Goal: Task Accomplishment & Management: Use online tool/utility

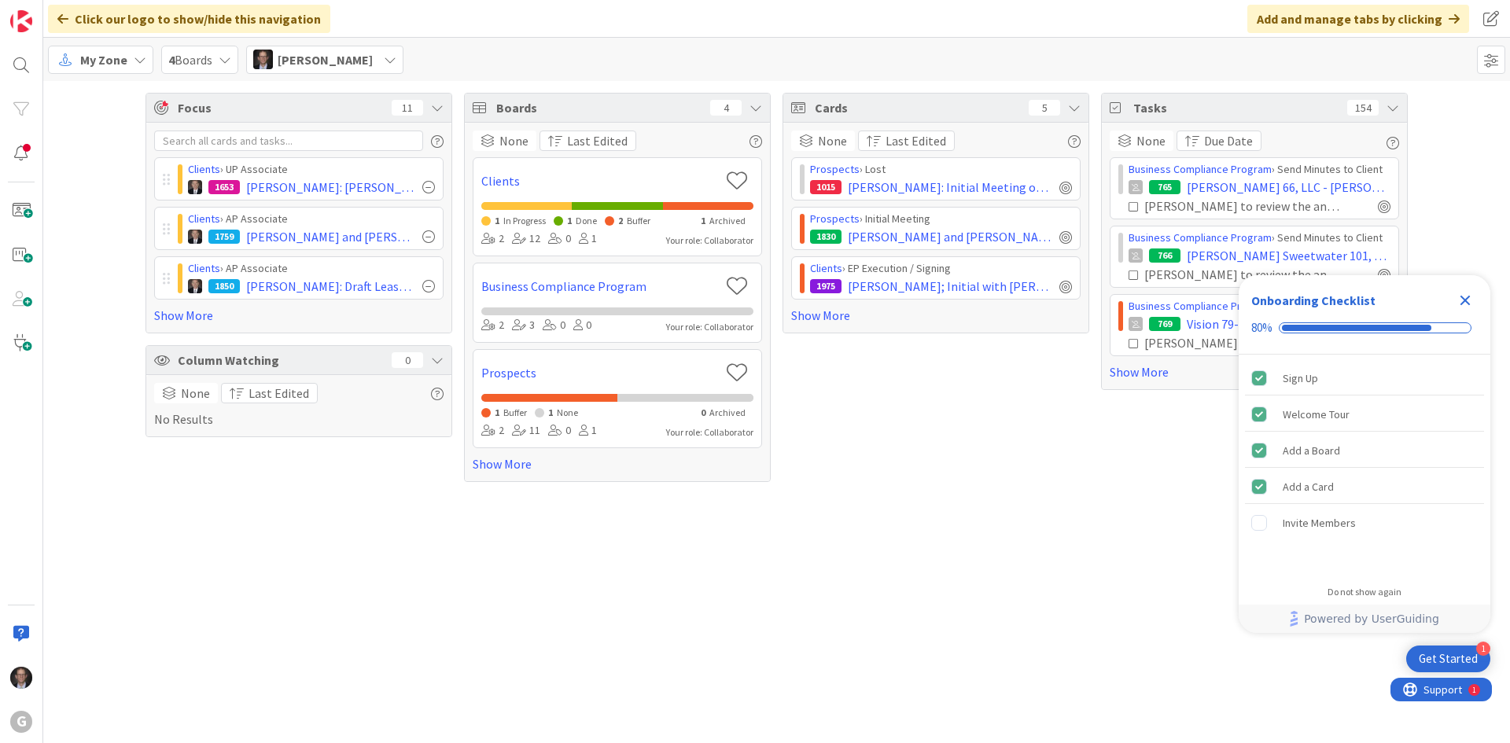
click at [123, 63] on span "My Zone" at bounding box center [103, 59] width 47 height 19
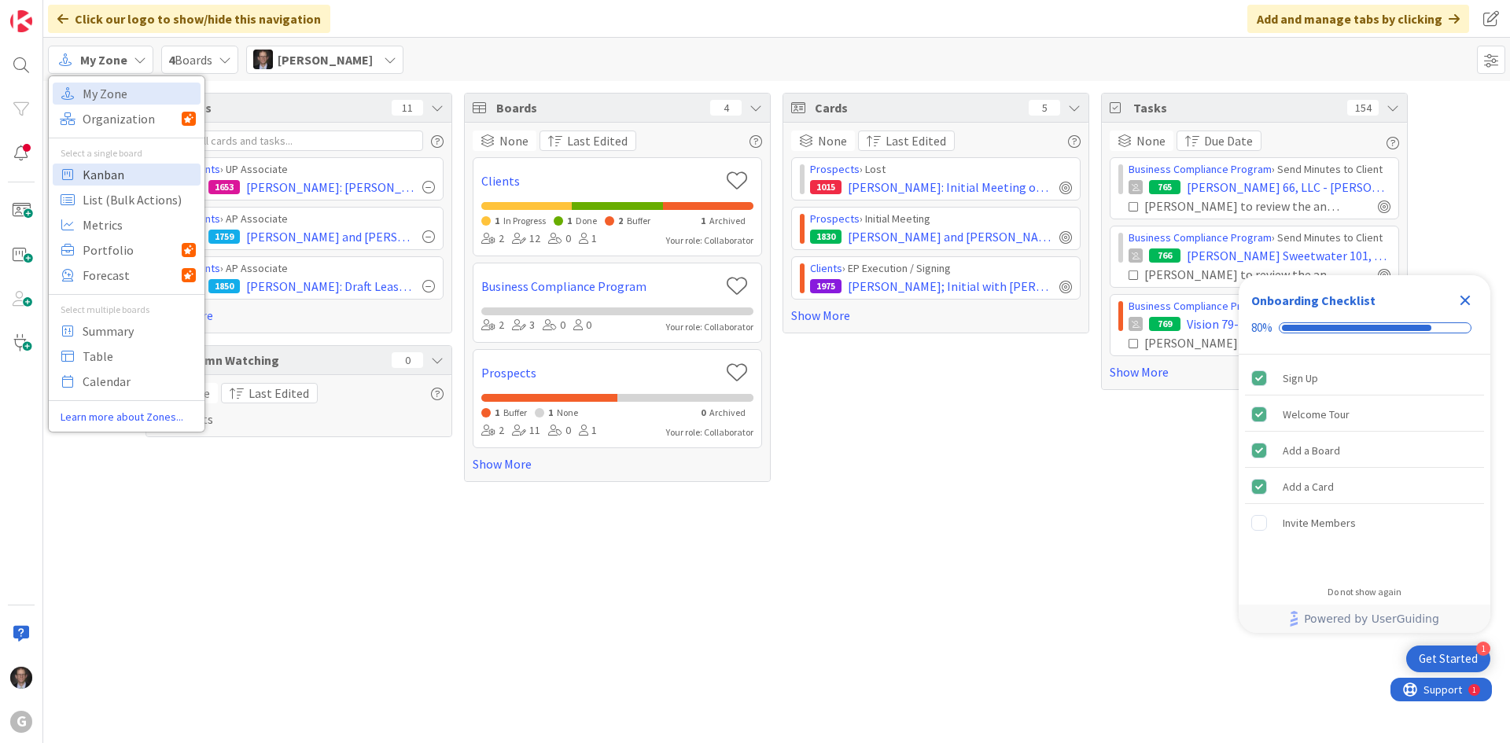
click at [103, 174] on span "Kanban" at bounding box center [139, 175] width 113 height 24
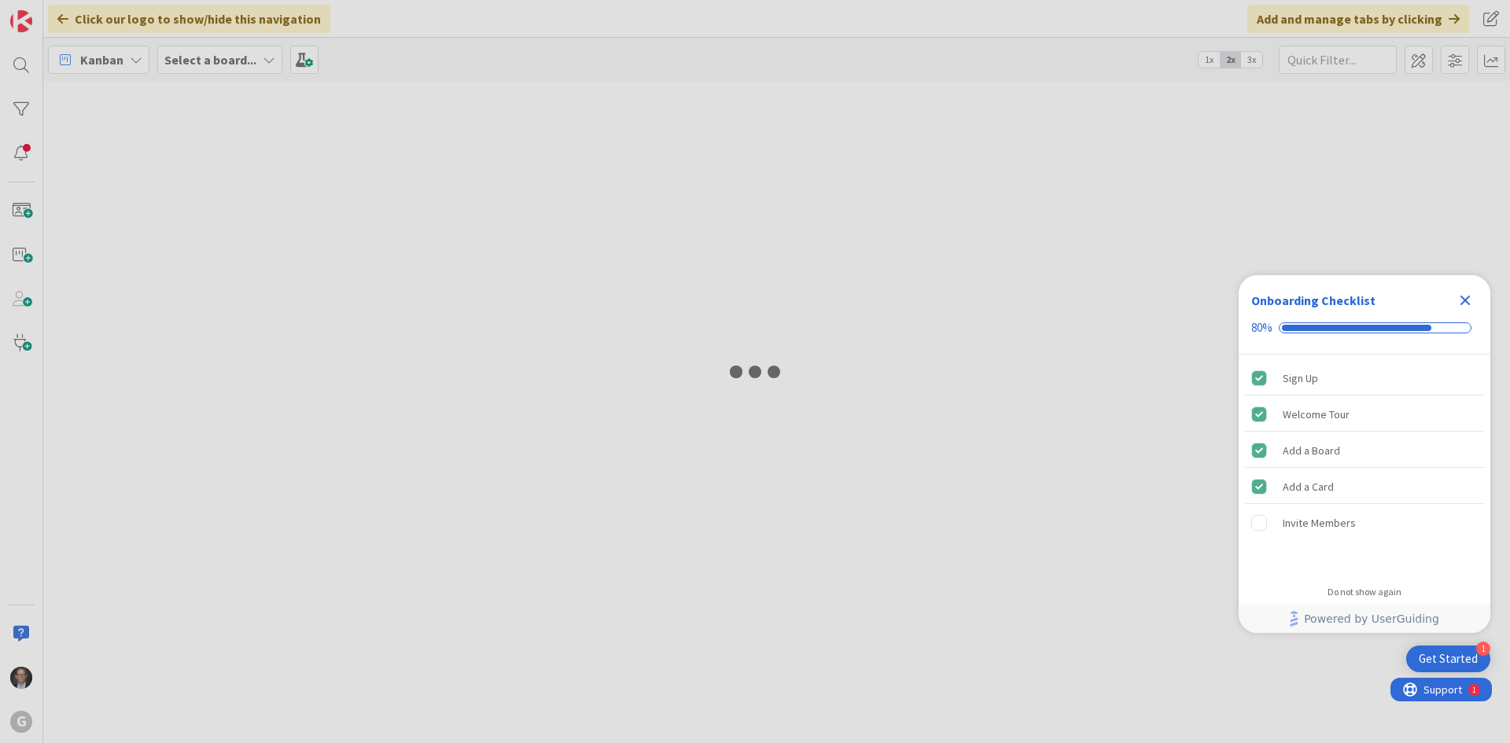
type input "[PERSON_NAME]"
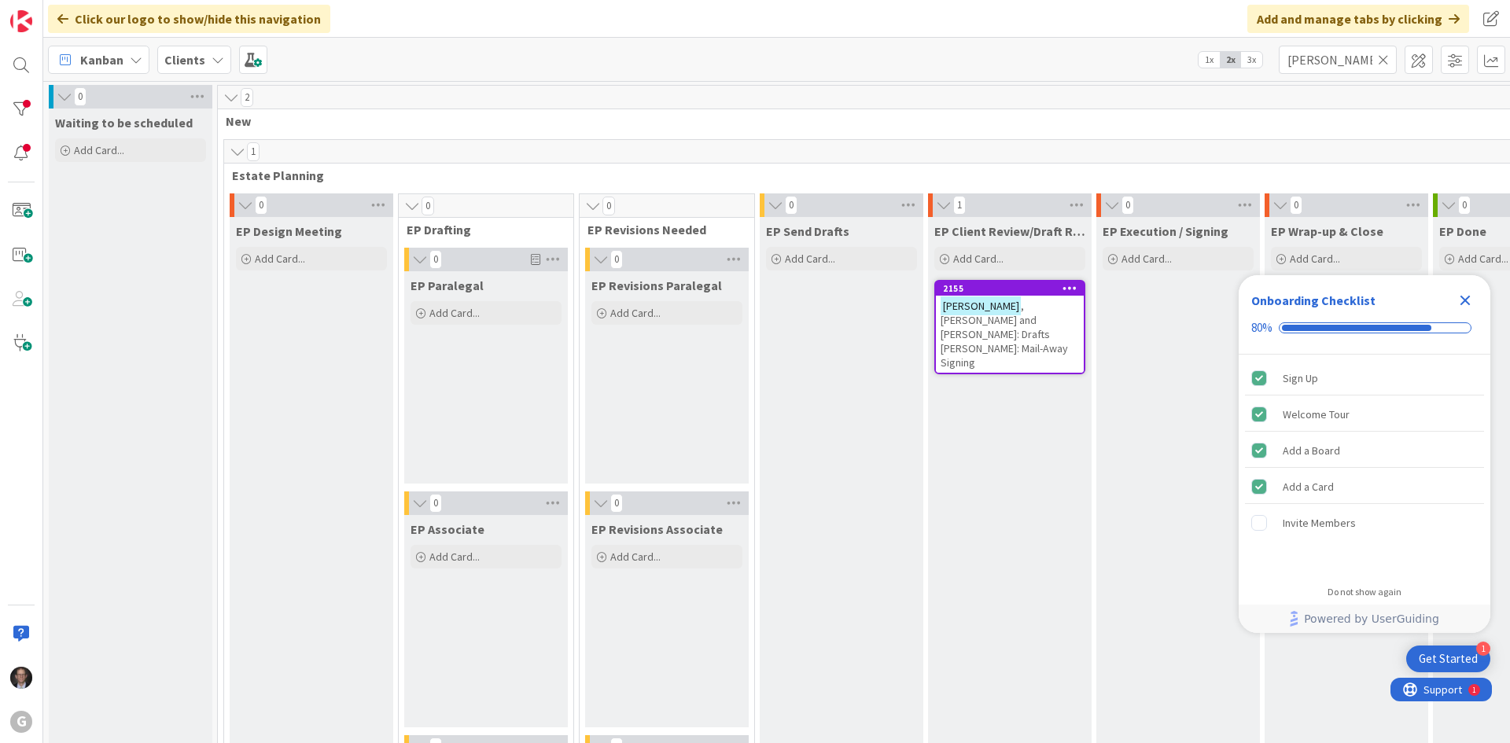
click at [1381, 63] on icon at bounding box center [1383, 60] width 11 height 14
click at [1348, 61] on input "text" at bounding box center [1337, 60] width 118 height 28
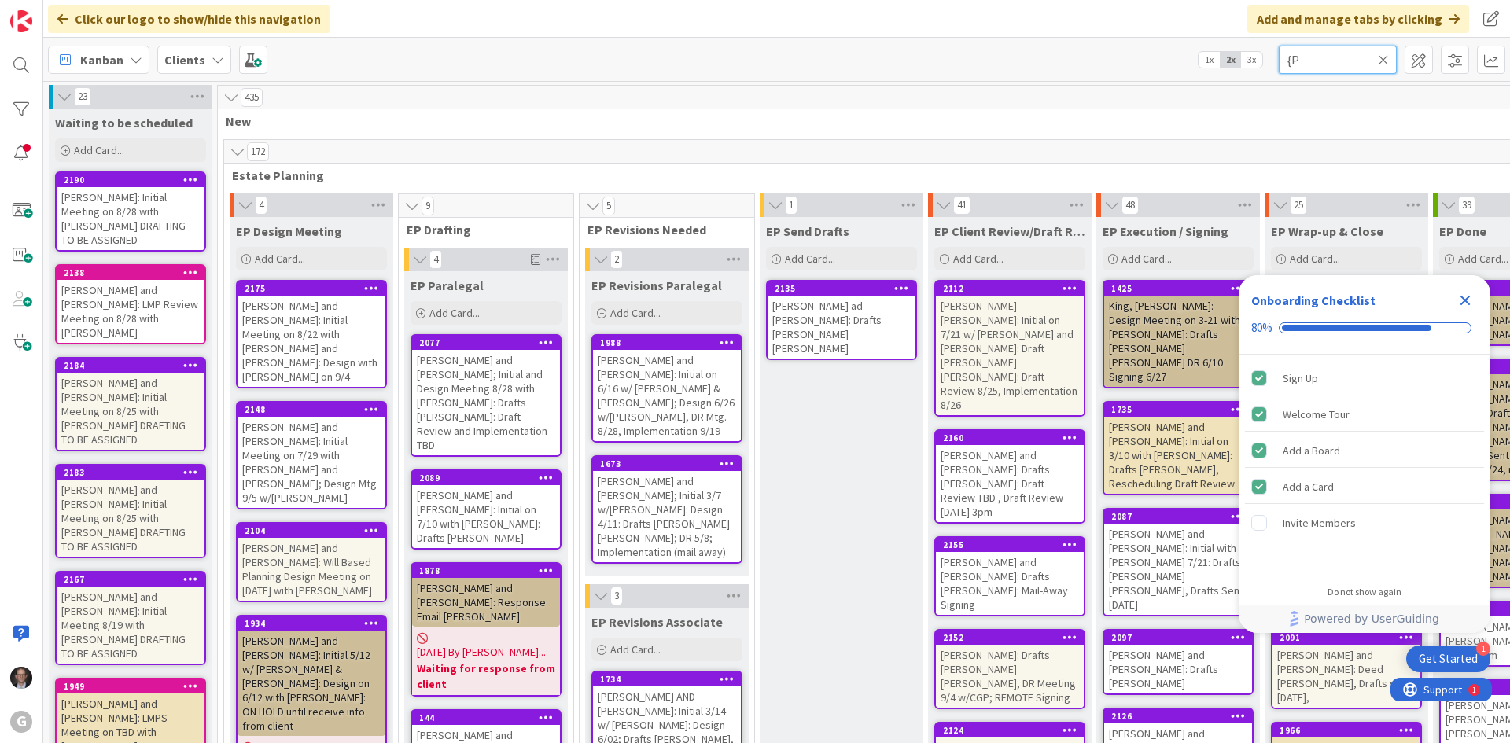
type input "{"
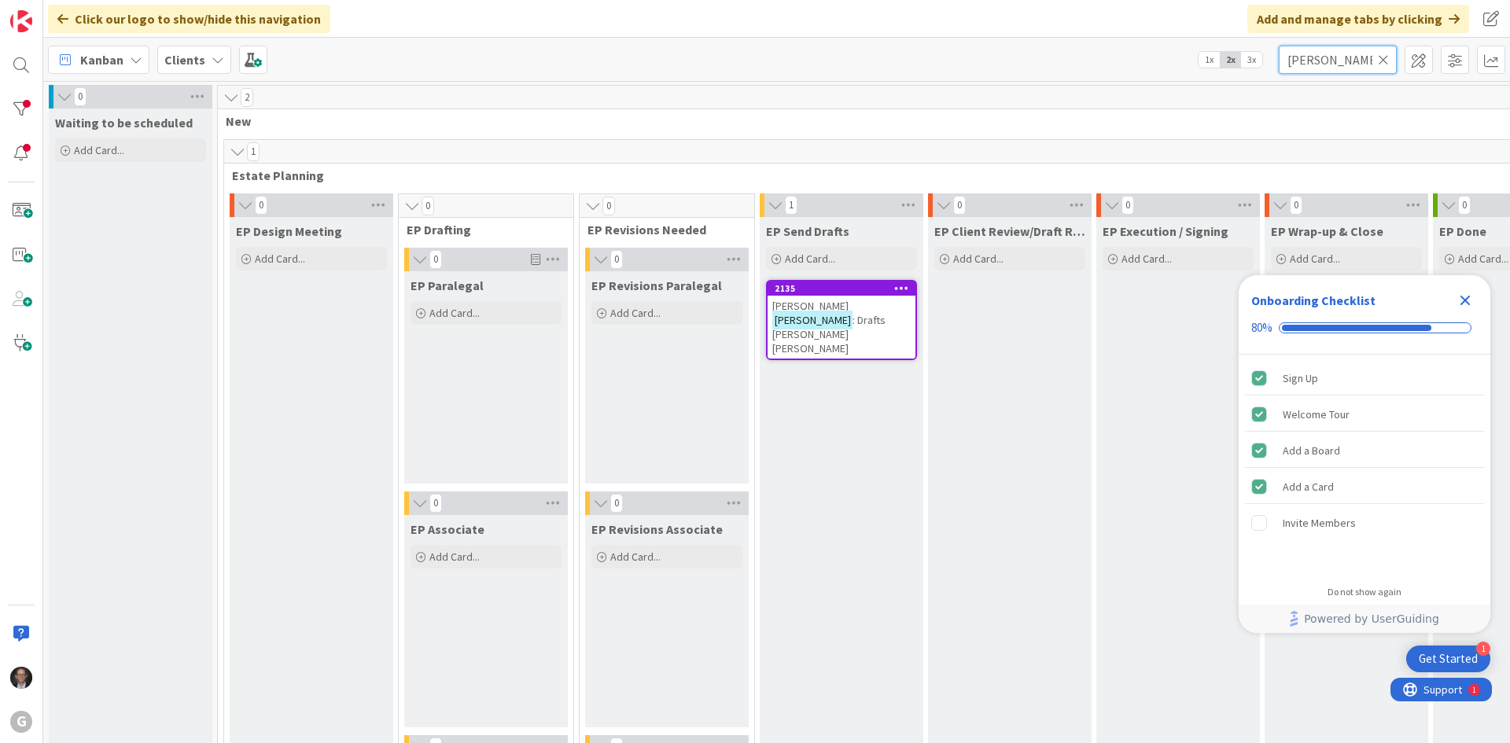
type input "[PERSON_NAME]"
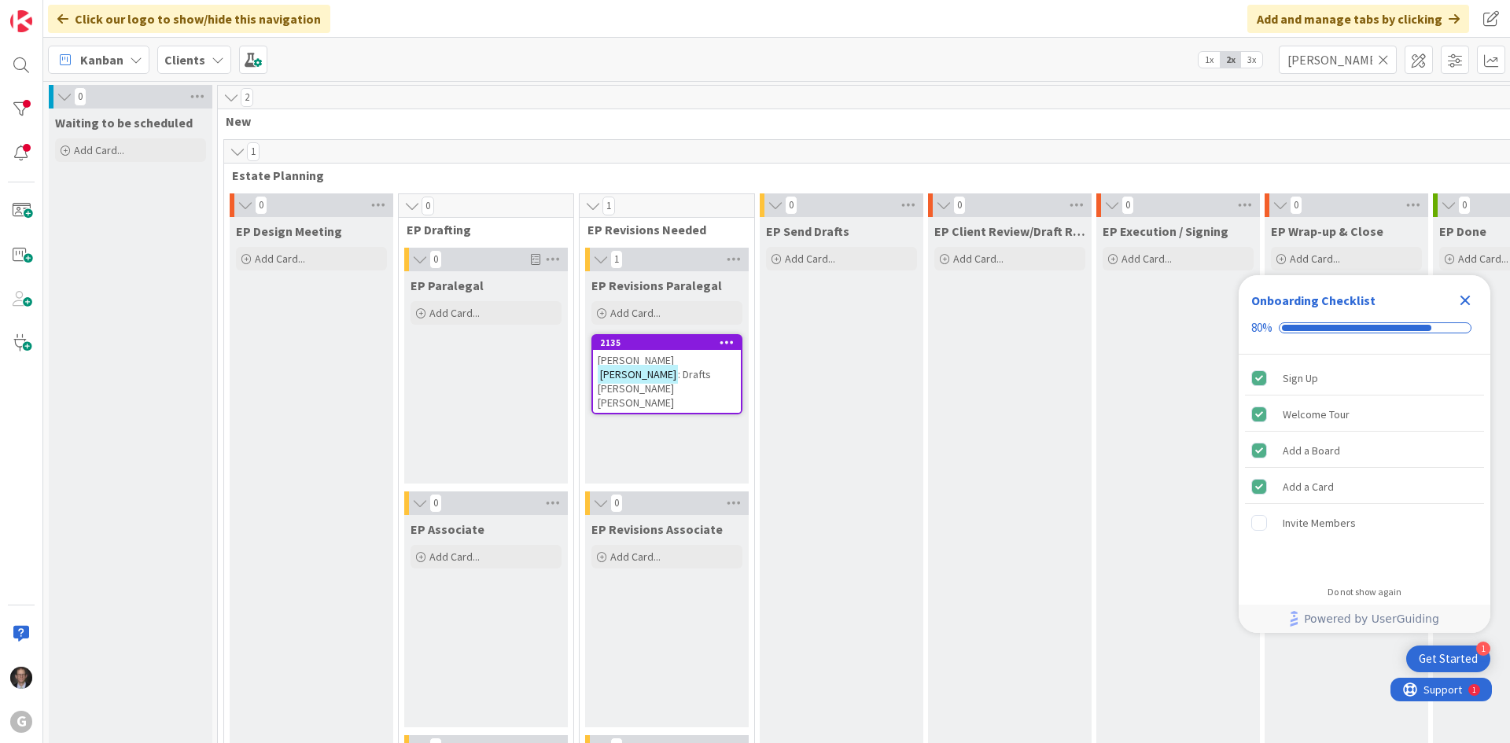
click at [673, 362] on span "[PERSON_NAME]" at bounding box center [636, 360] width 76 height 14
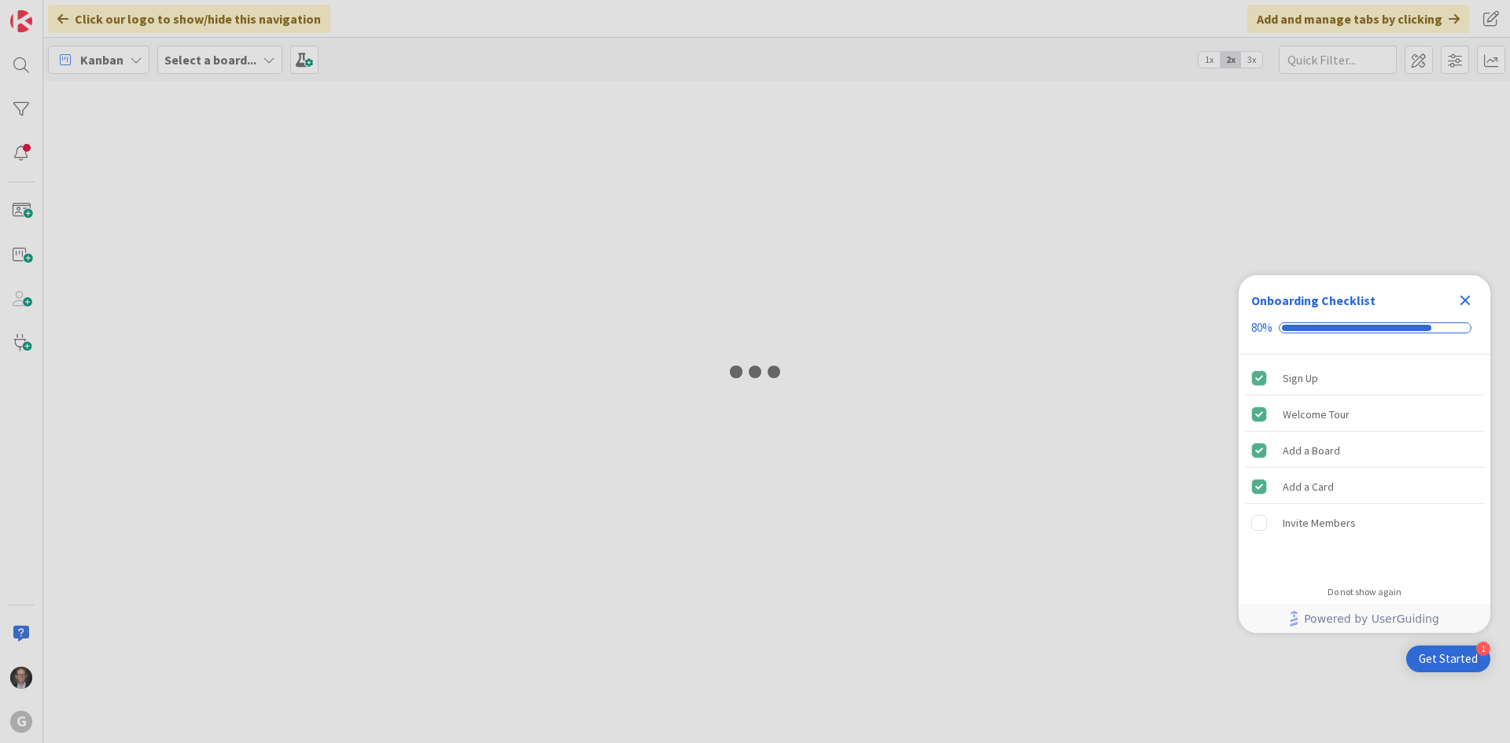
type input "[PERSON_NAME]"
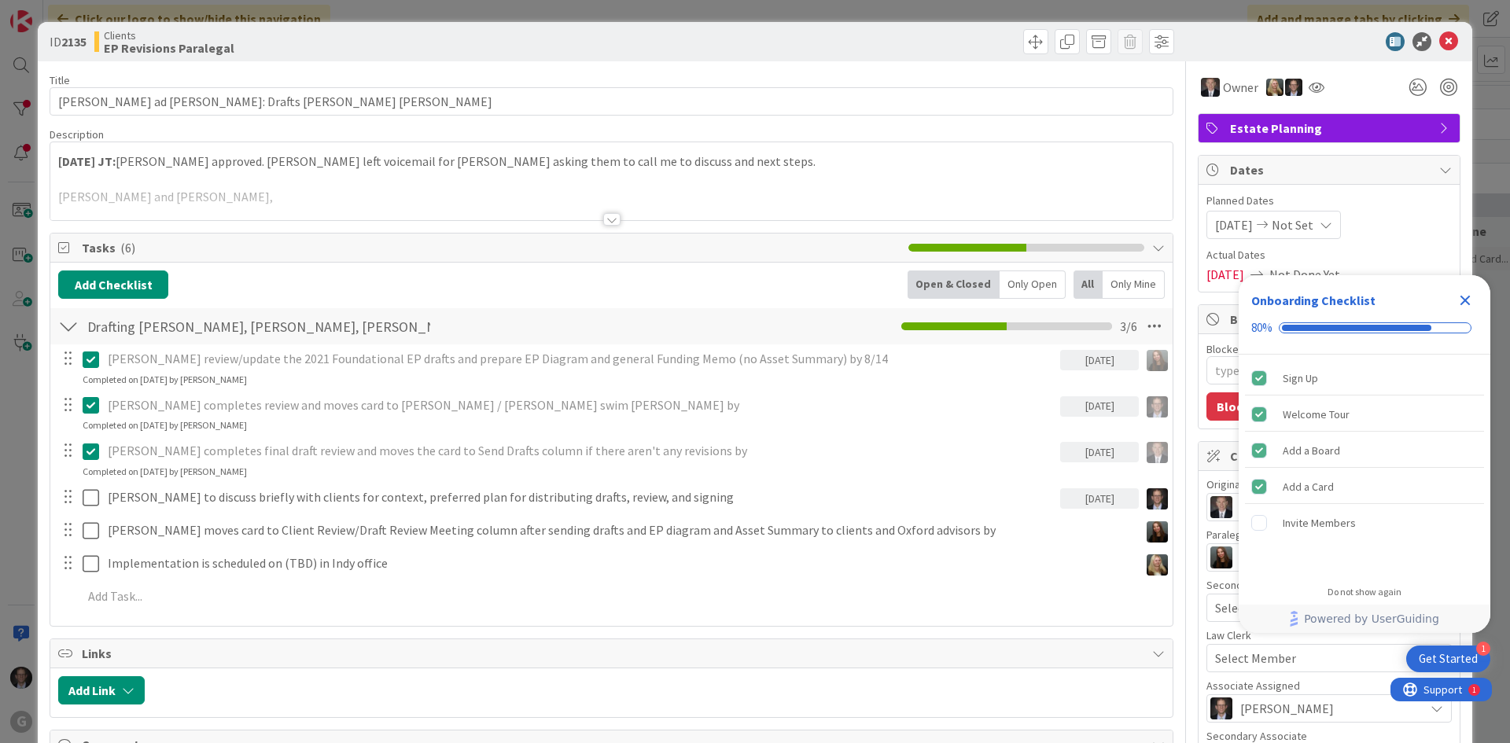
click at [604, 218] on div at bounding box center [611, 219] width 17 height 13
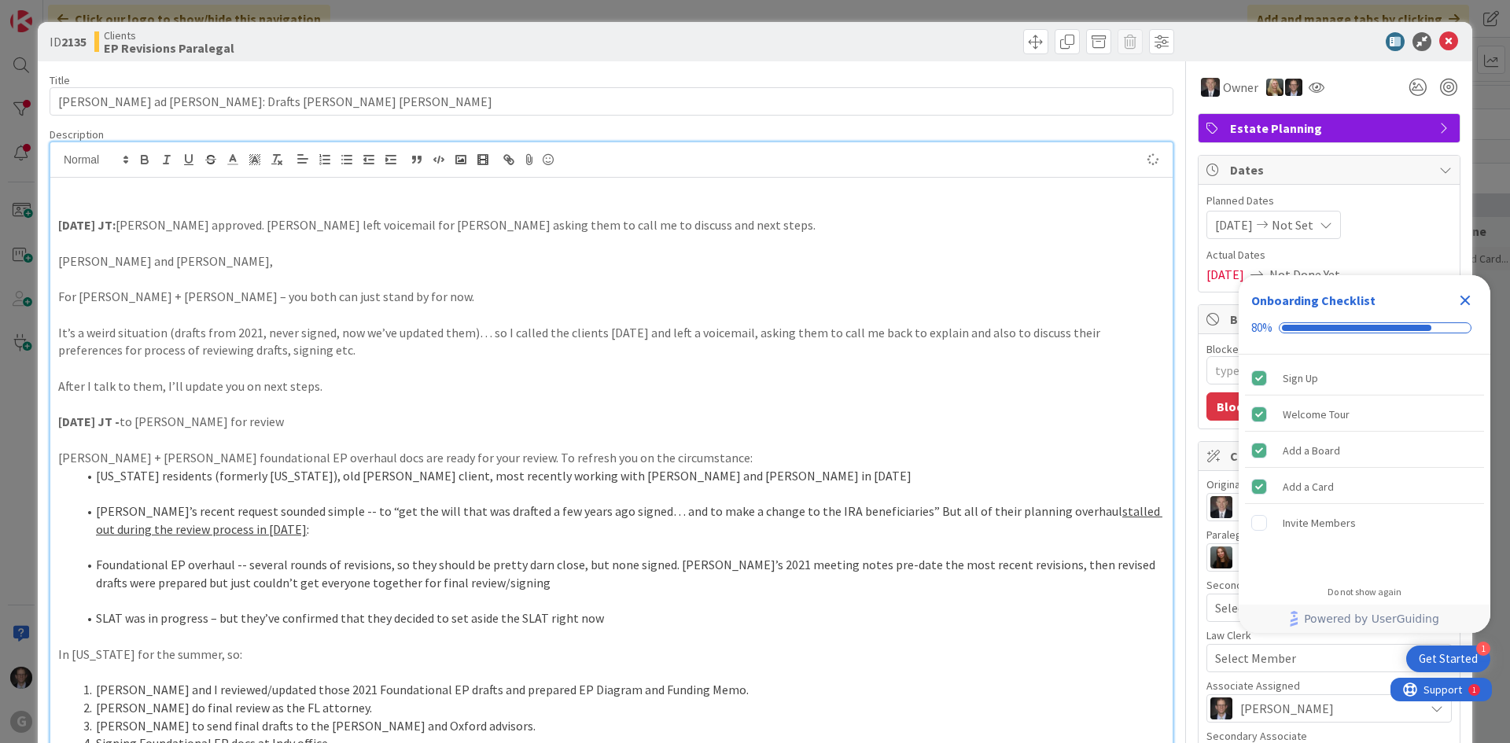
type textarea "x"
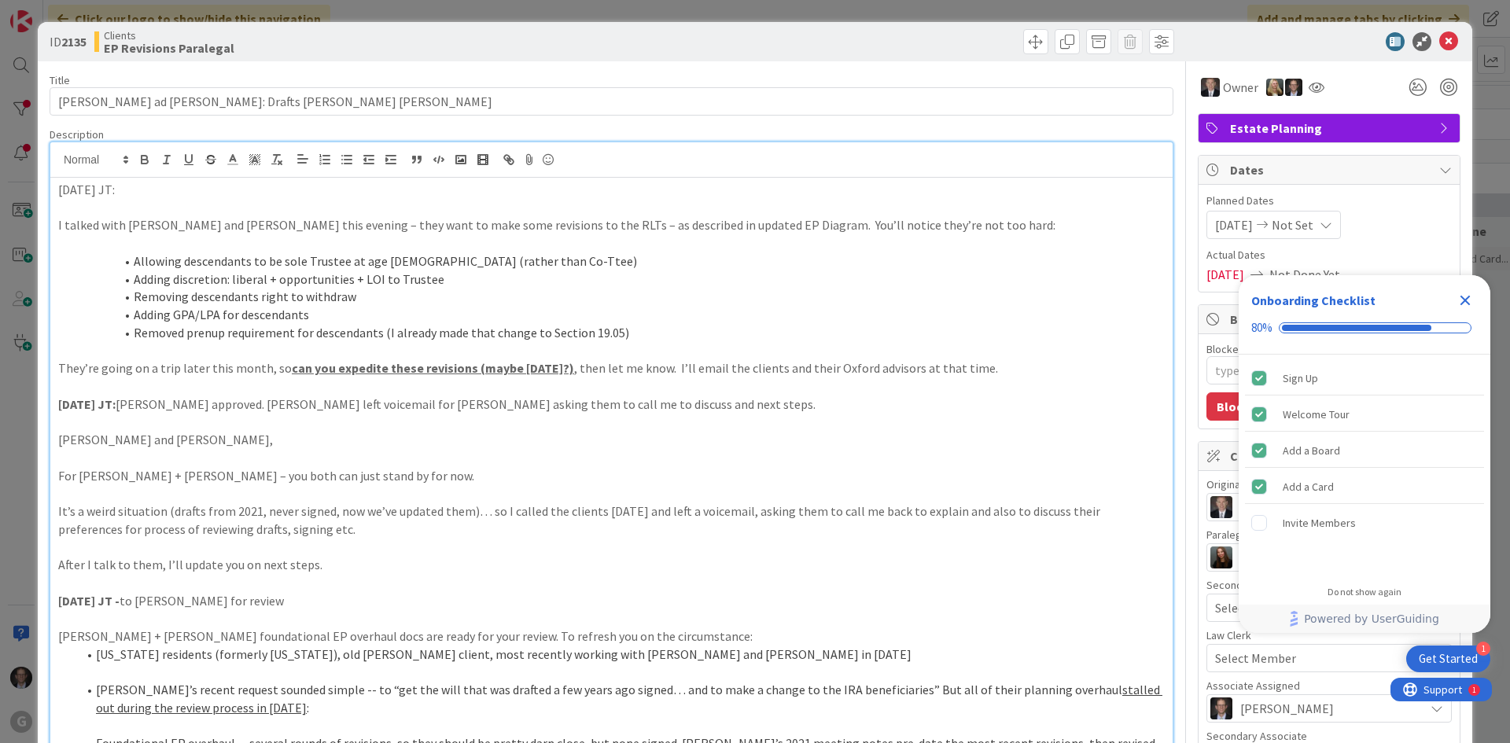
drag, startPoint x: 53, startPoint y: 187, endPoint x: 152, endPoint y: 182, distance: 98.4
click at [145, 155] on icon "button" at bounding box center [145, 160] width 14 height 14
click at [110, 213] on p at bounding box center [611, 208] width 1106 height 18
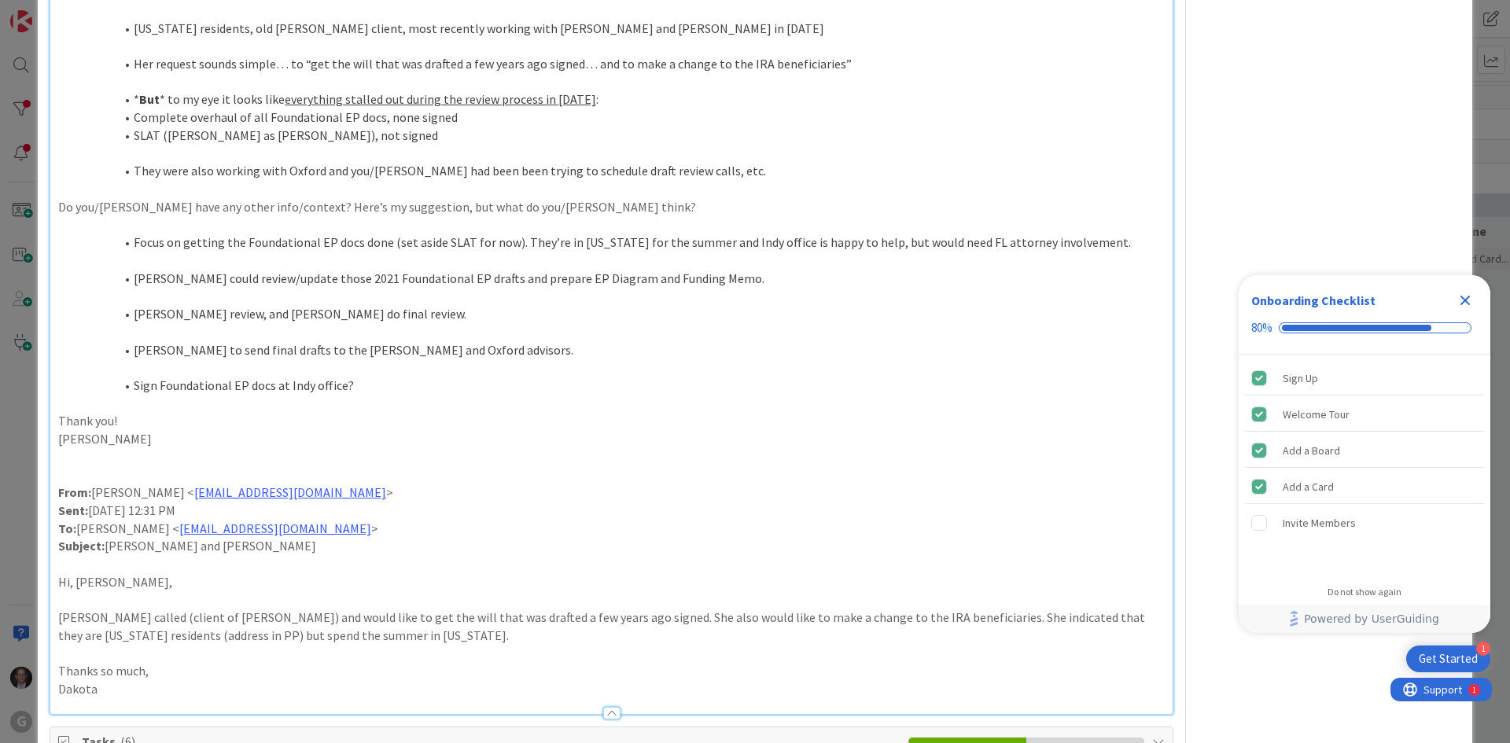
scroll to position [2595, 0]
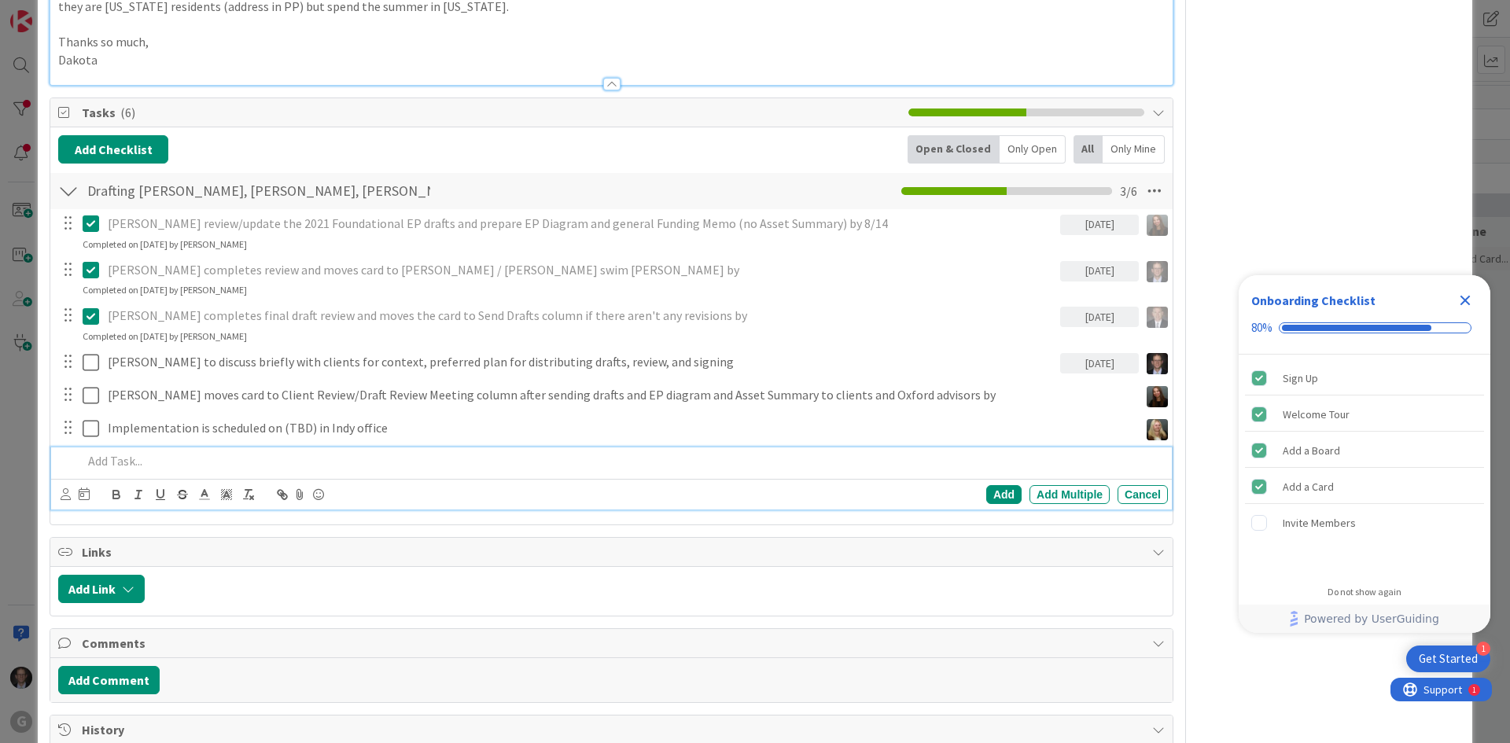
click at [104, 465] on p at bounding box center [622, 461] width 1079 height 18
type textarea "x"
click at [65, 497] on icon at bounding box center [66, 494] width 10 height 12
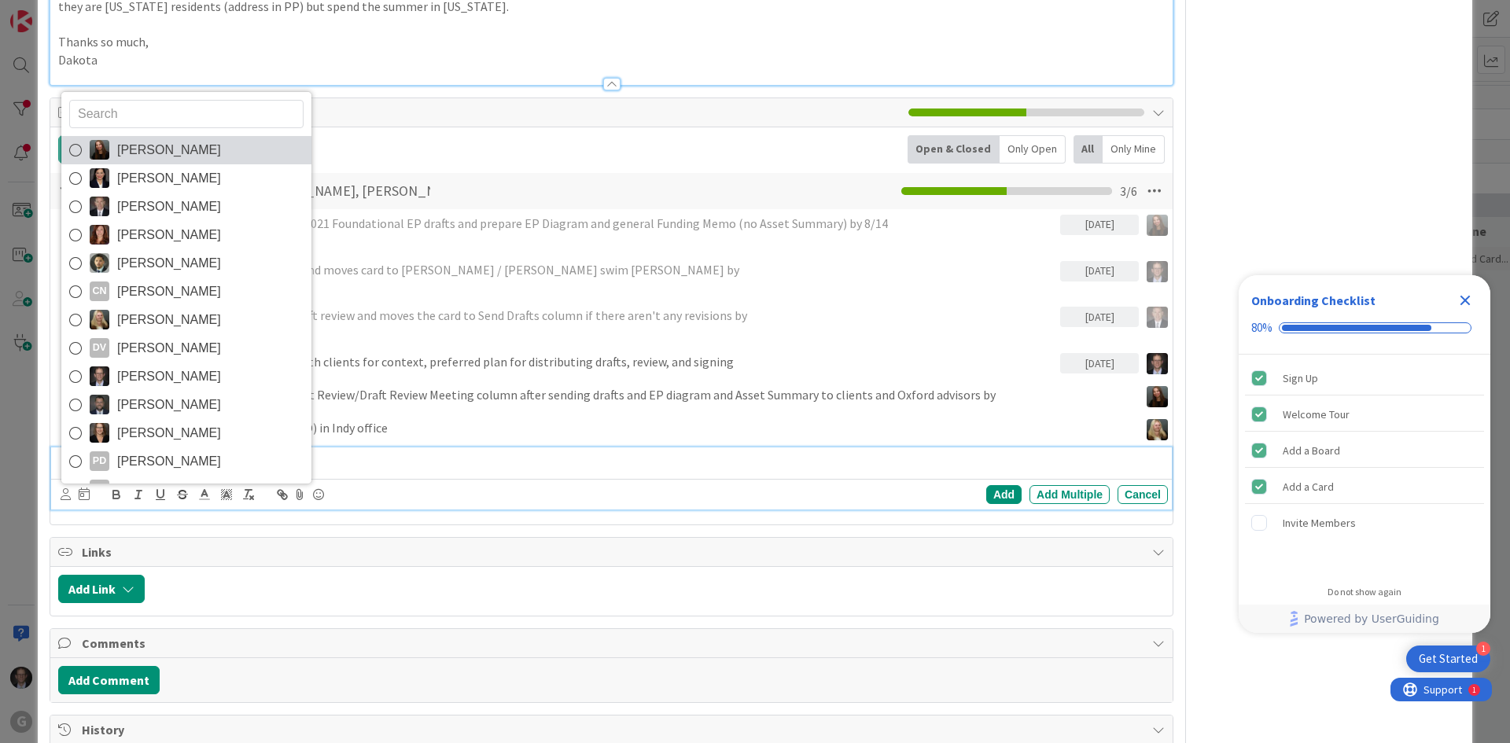
click at [69, 149] on icon at bounding box center [75, 150] width 13 height 24
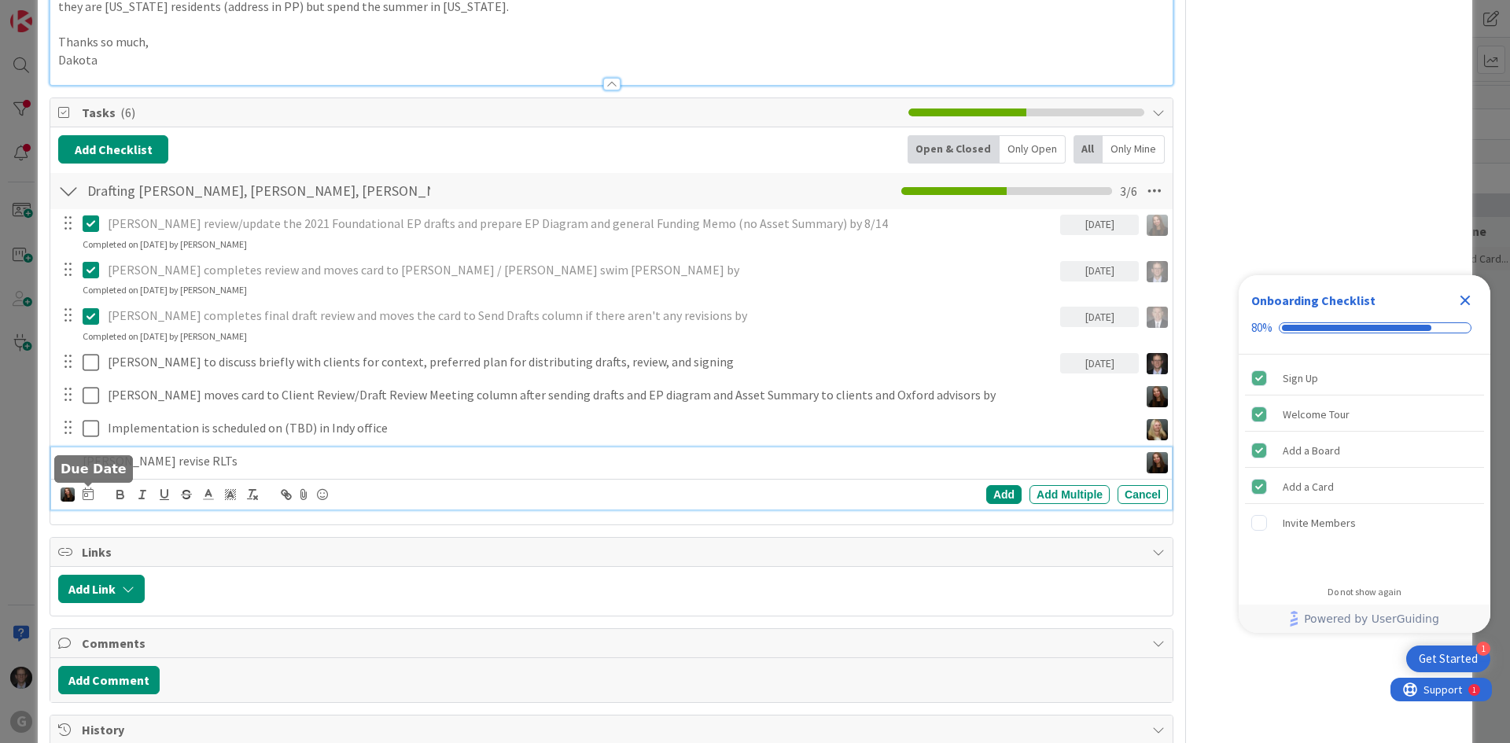
click at [87, 492] on icon at bounding box center [88, 493] width 11 height 13
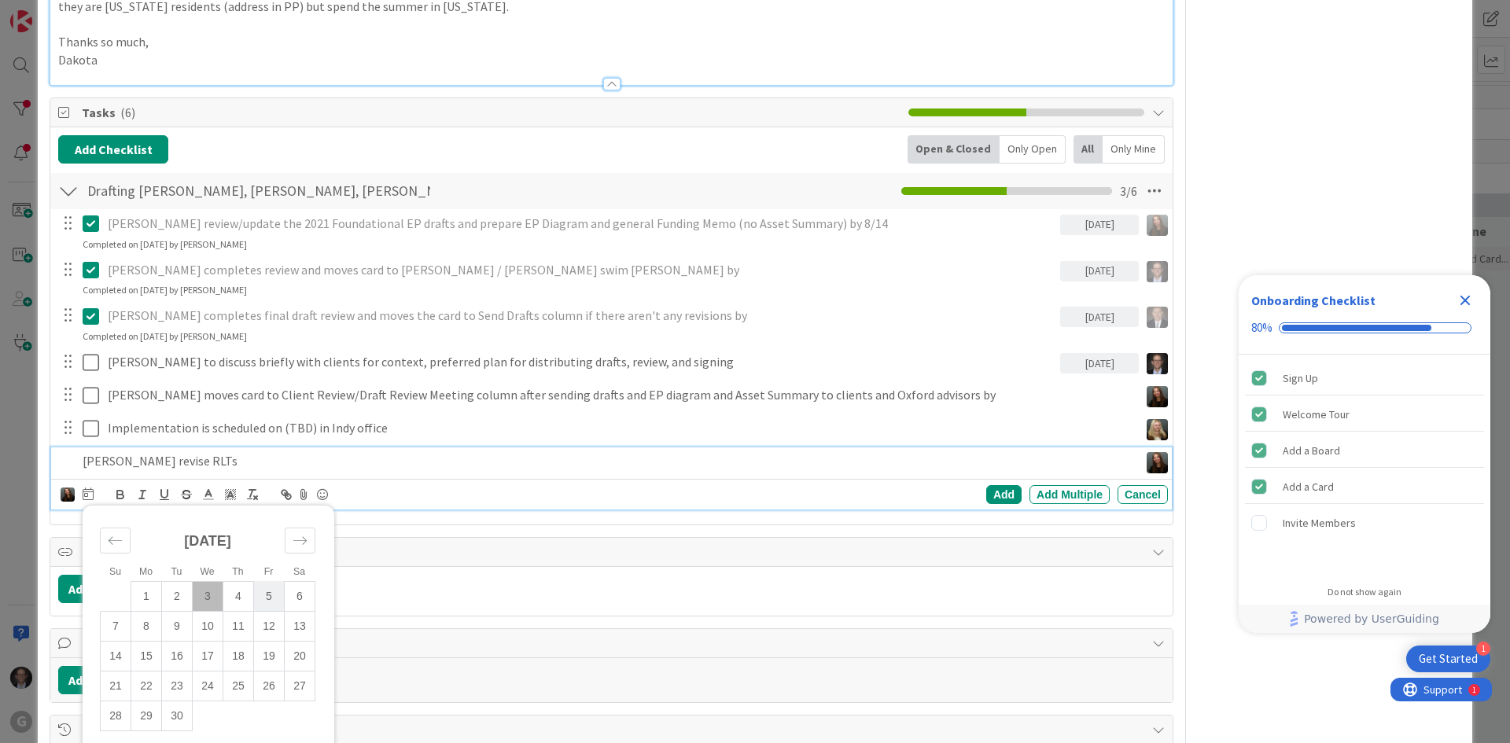
click at [267, 597] on td "5" at bounding box center [269, 596] width 31 height 30
click at [995, 491] on div "Add" at bounding box center [1003, 494] width 35 height 19
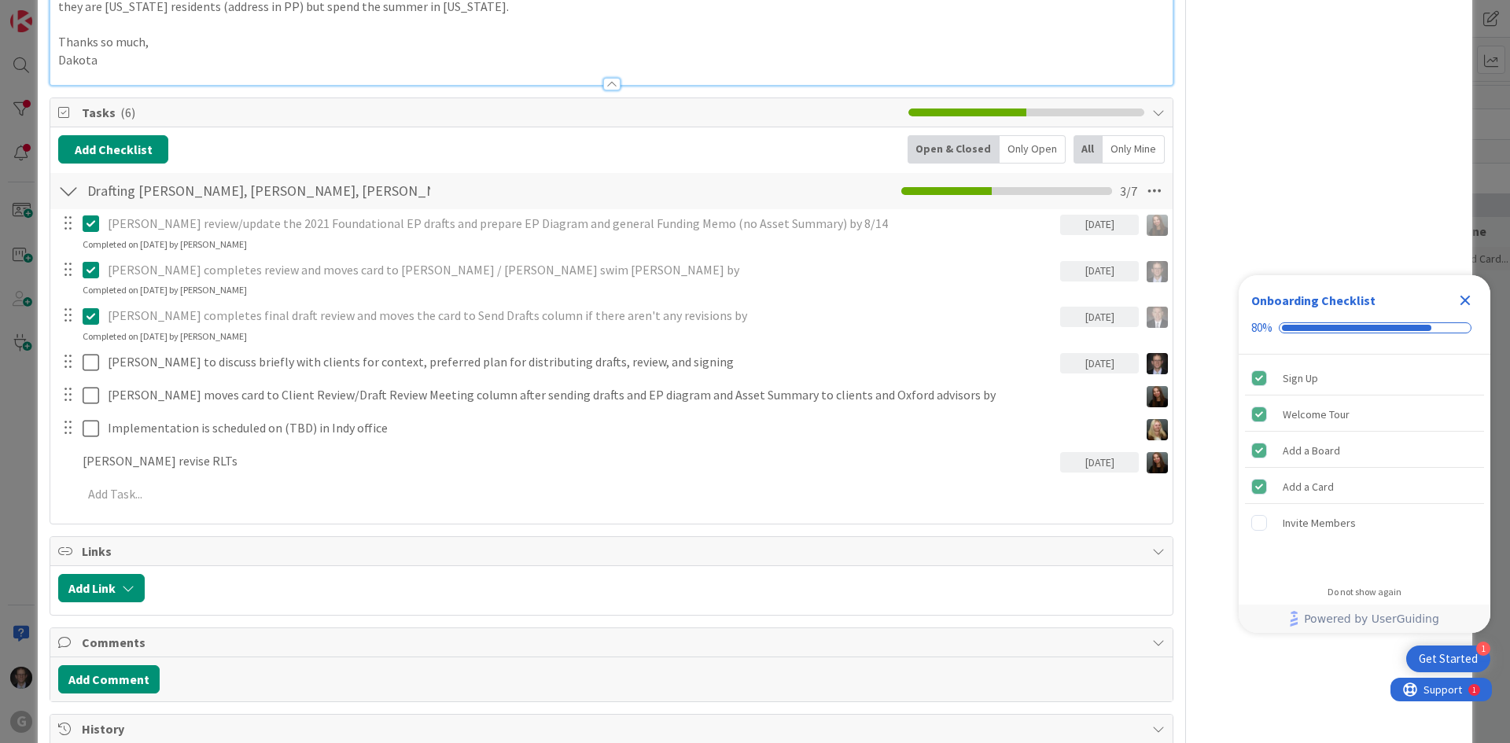
type textarea "x"
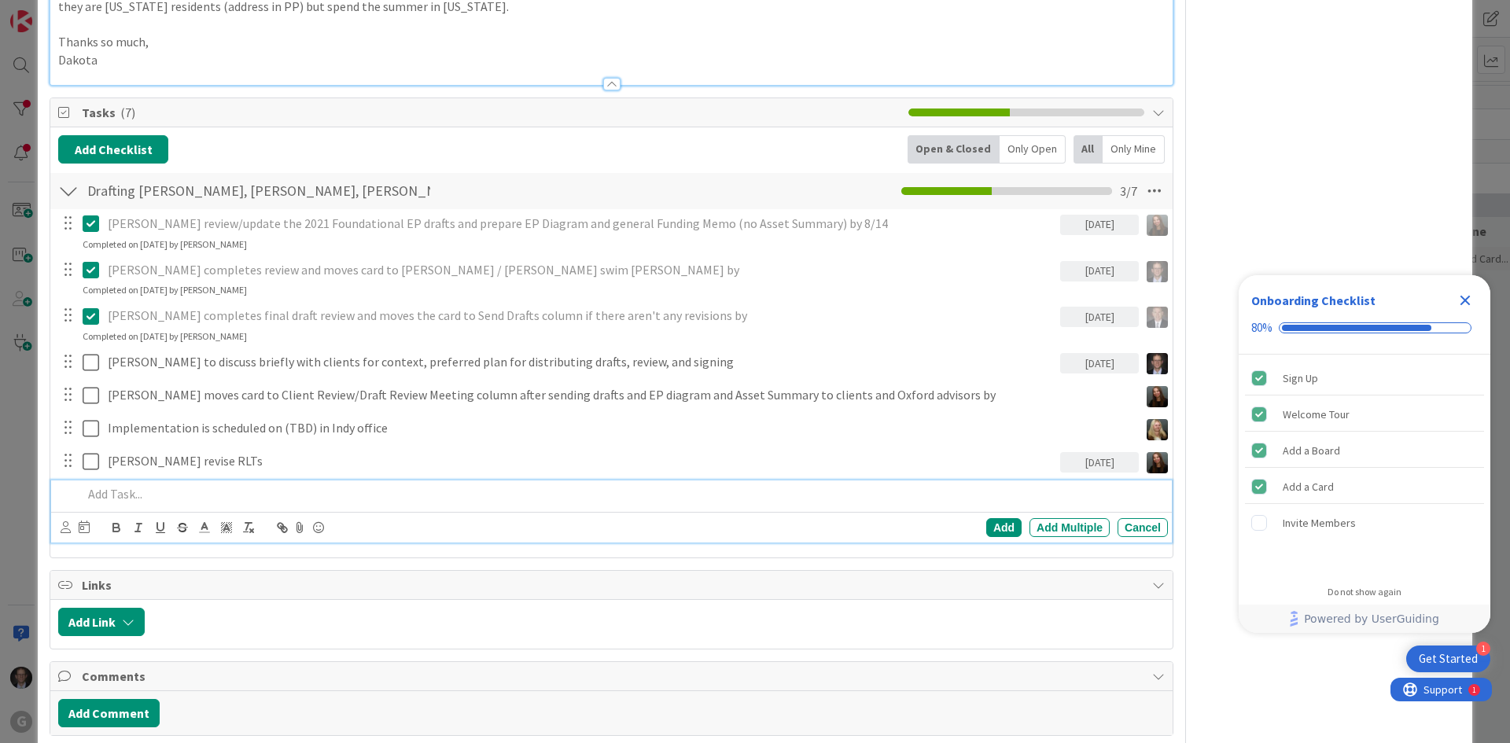
click at [142, 497] on p at bounding box center [622, 494] width 1079 height 18
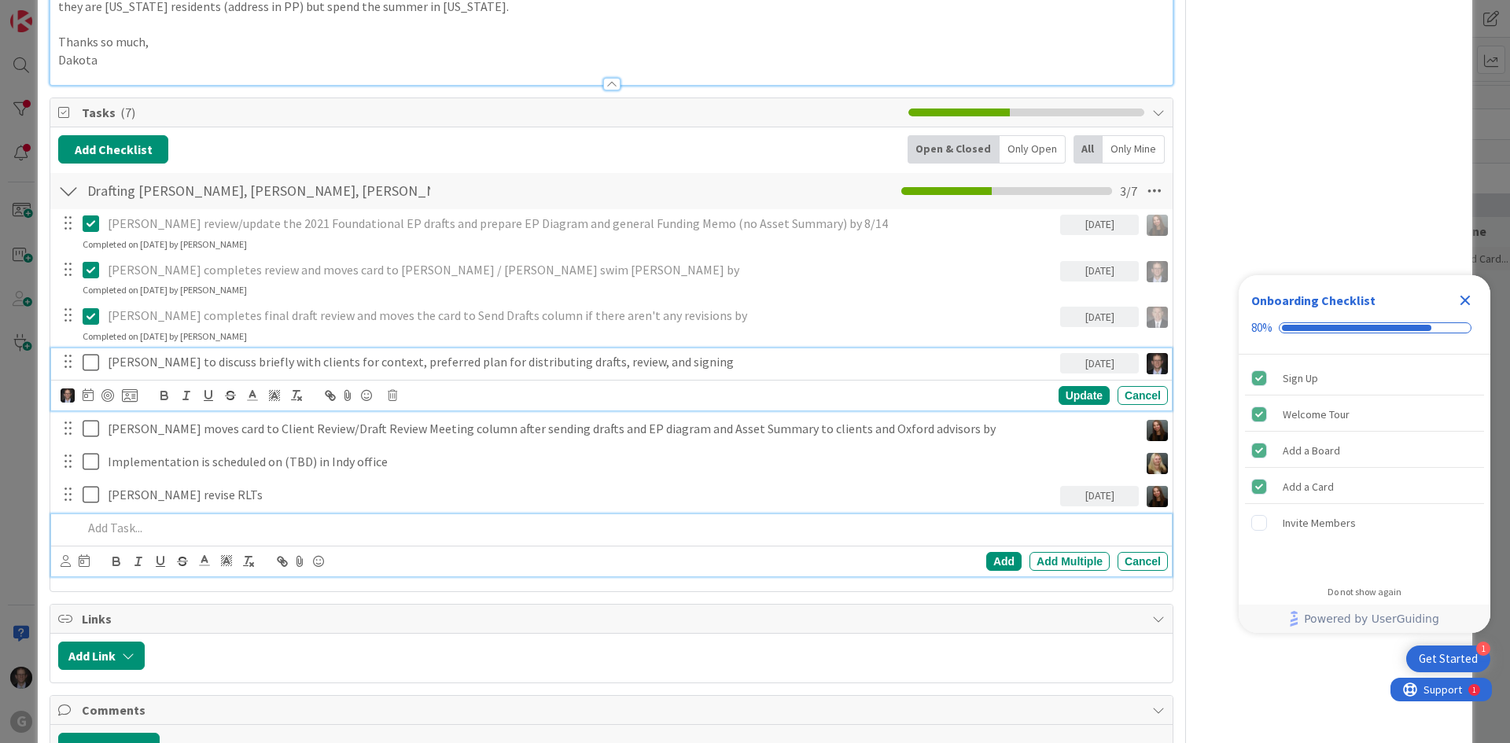
scroll to position [2629, 0]
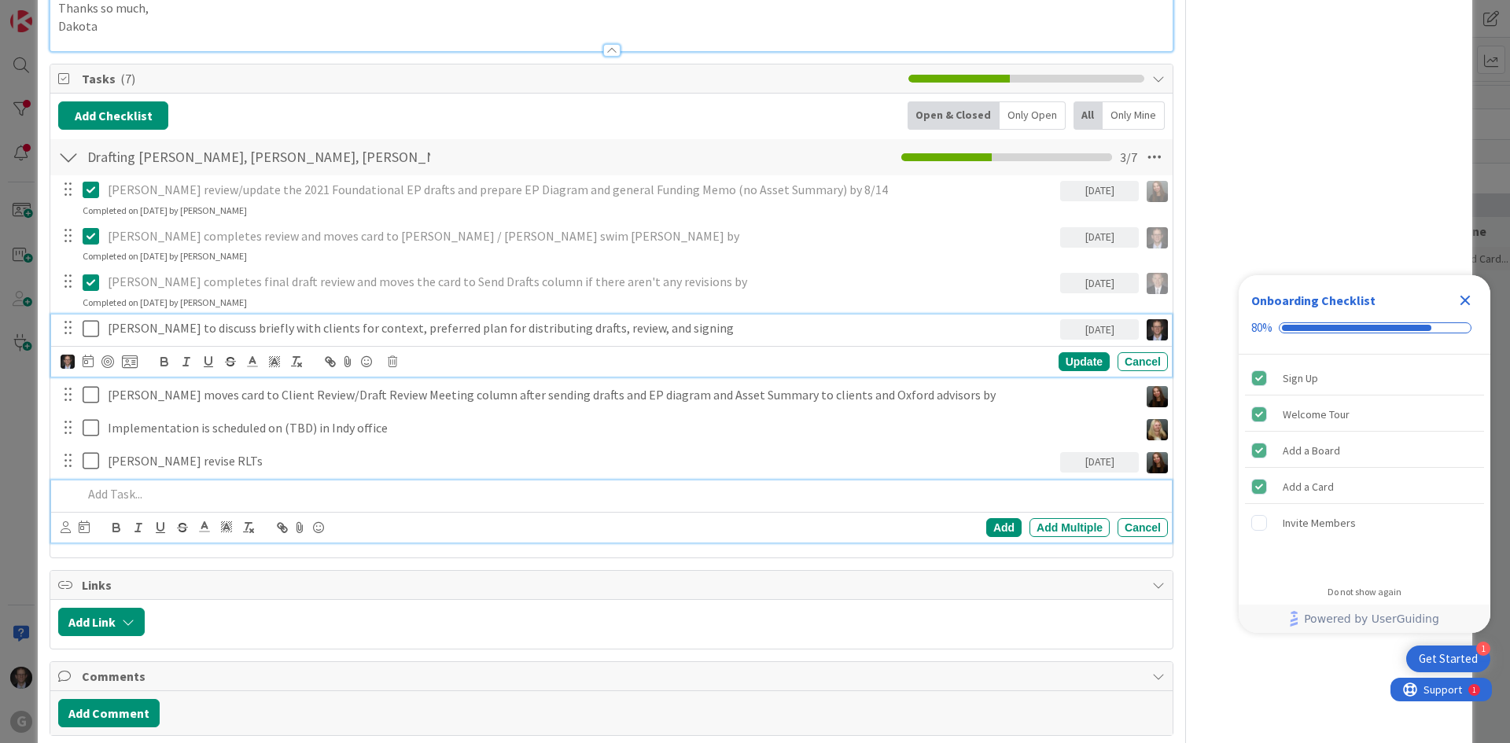
click at [146, 361] on div "Joel to discuss briefly with clients for context, preferred plan for distributi…" at bounding box center [611, 346] width 1120 height 62
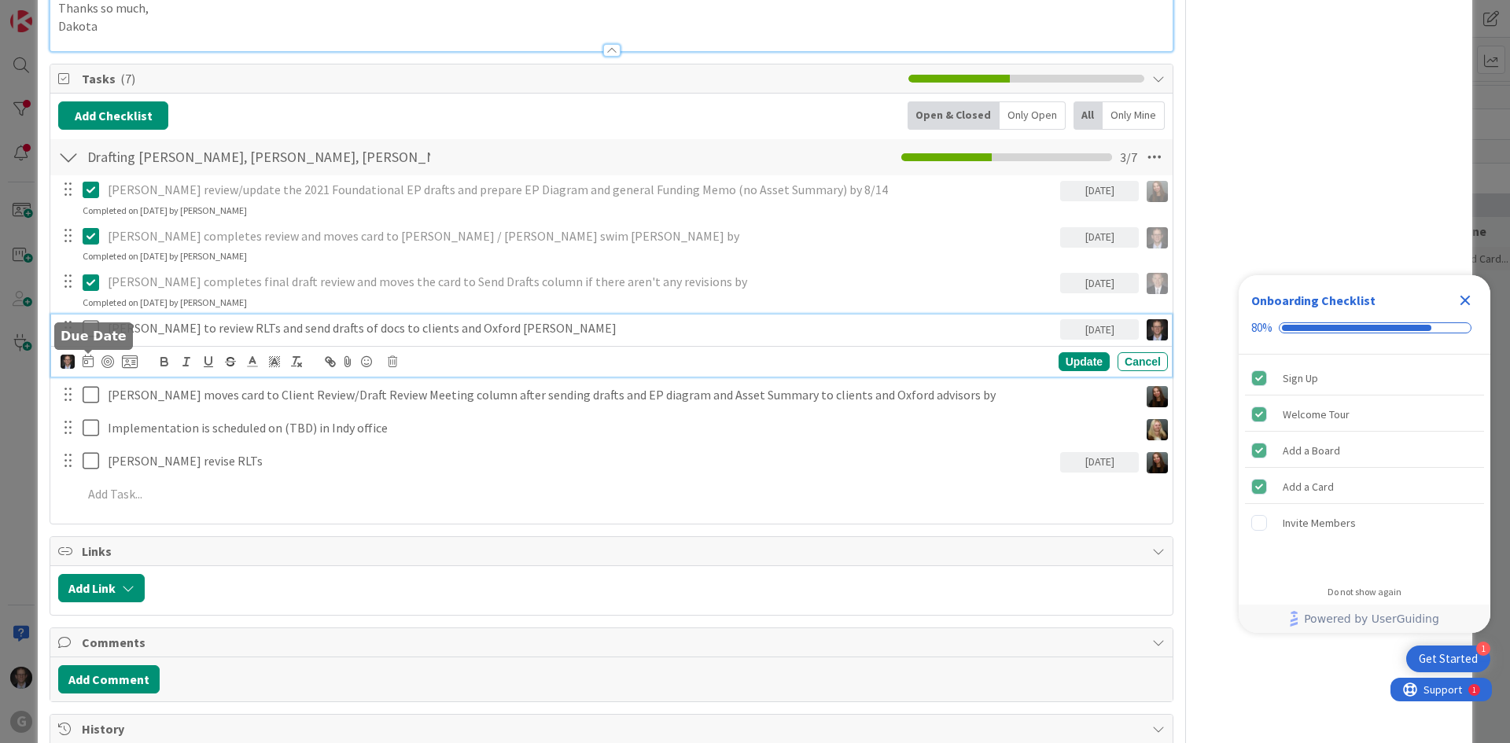
click at [85, 364] on icon at bounding box center [88, 361] width 11 height 13
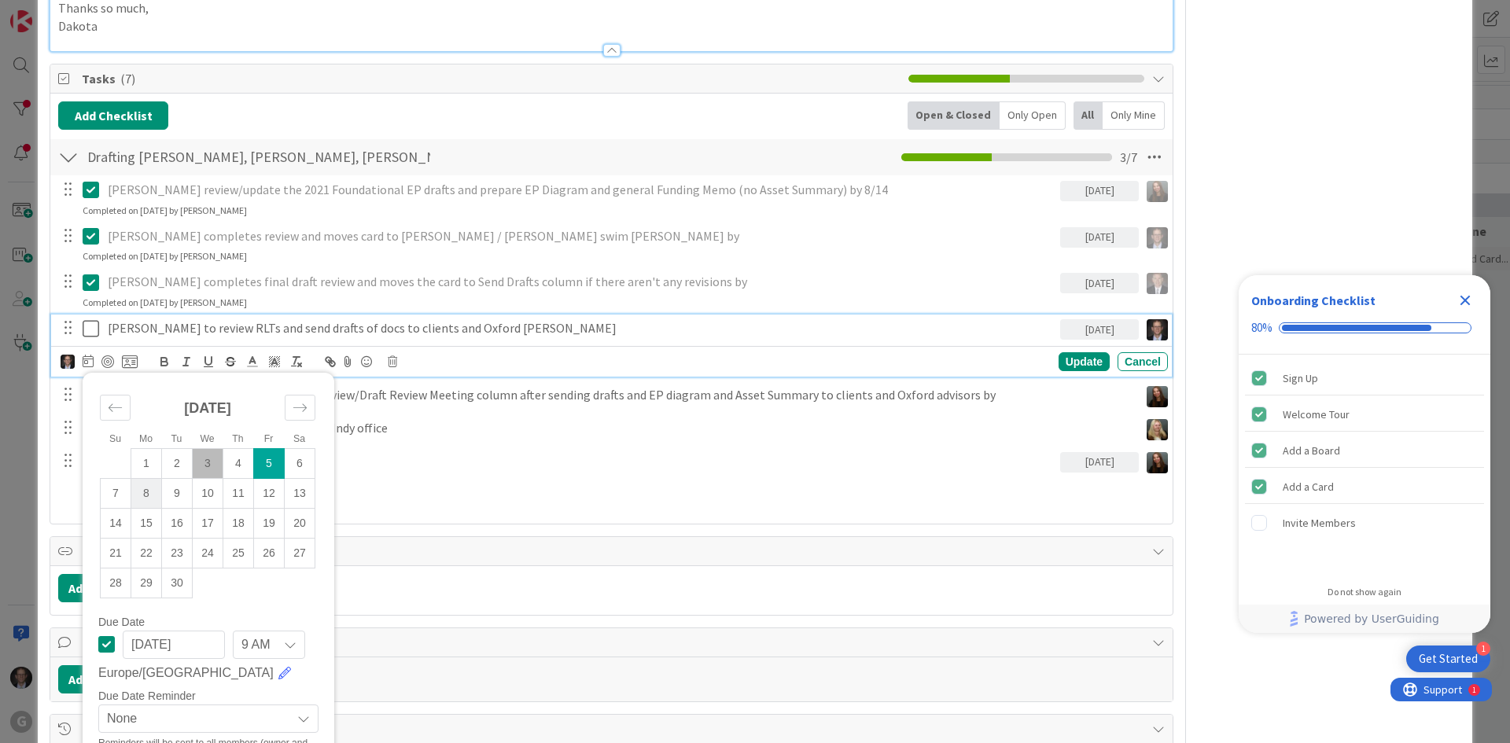
click at [144, 494] on td "8" at bounding box center [146, 493] width 31 height 30
type input "09/08/2025"
click at [1065, 360] on div "Update" at bounding box center [1083, 361] width 51 height 19
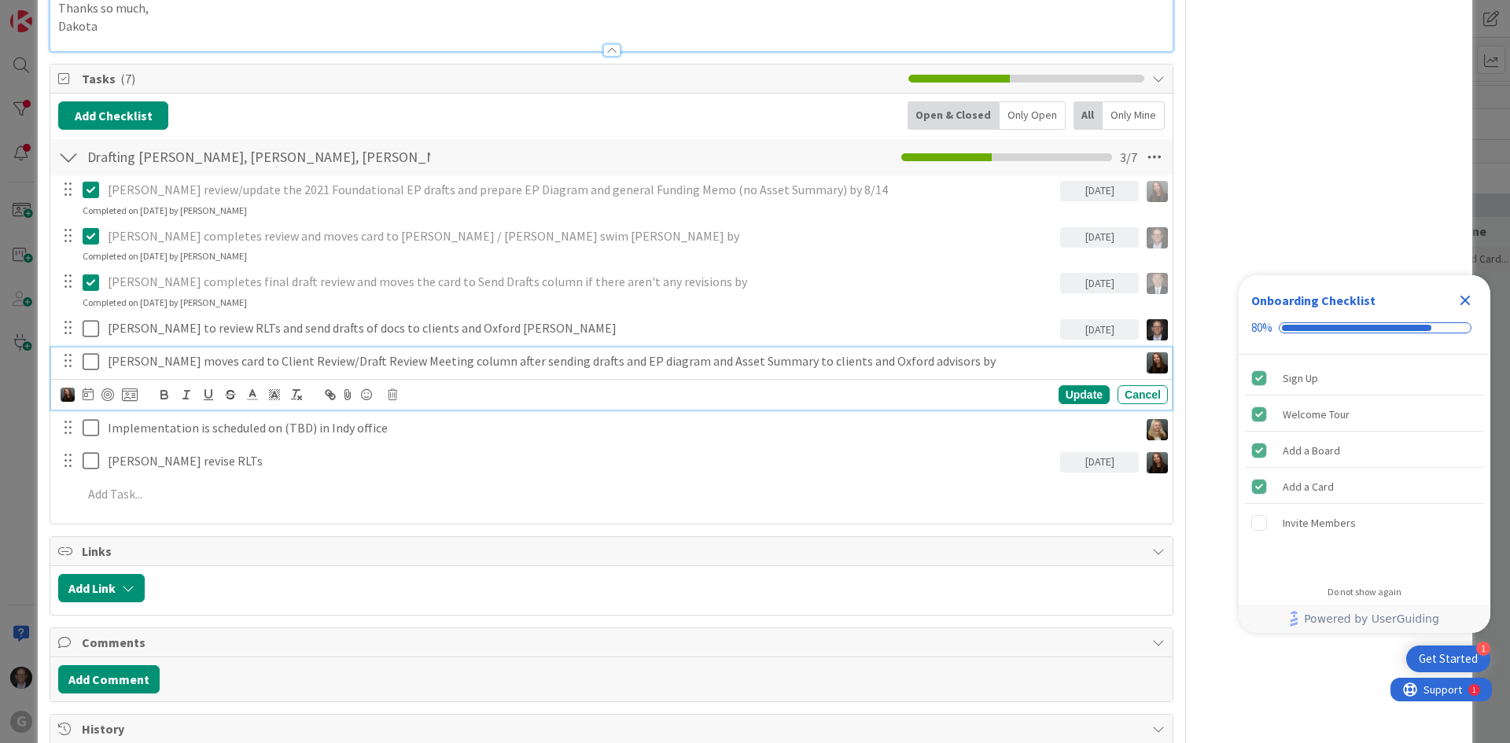
click at [257, 361] on p "Amanda moves card to Client Review/Draft Review Meeting column after sending dr…" at bounding box center [620, 361] width 1025 height 18
click at [394, 392] on icon at bounding box center [392, 394] width 9 height 11
click at [443, 458] on div "Delete" at bounding box center [432, 461] width 58 height 28
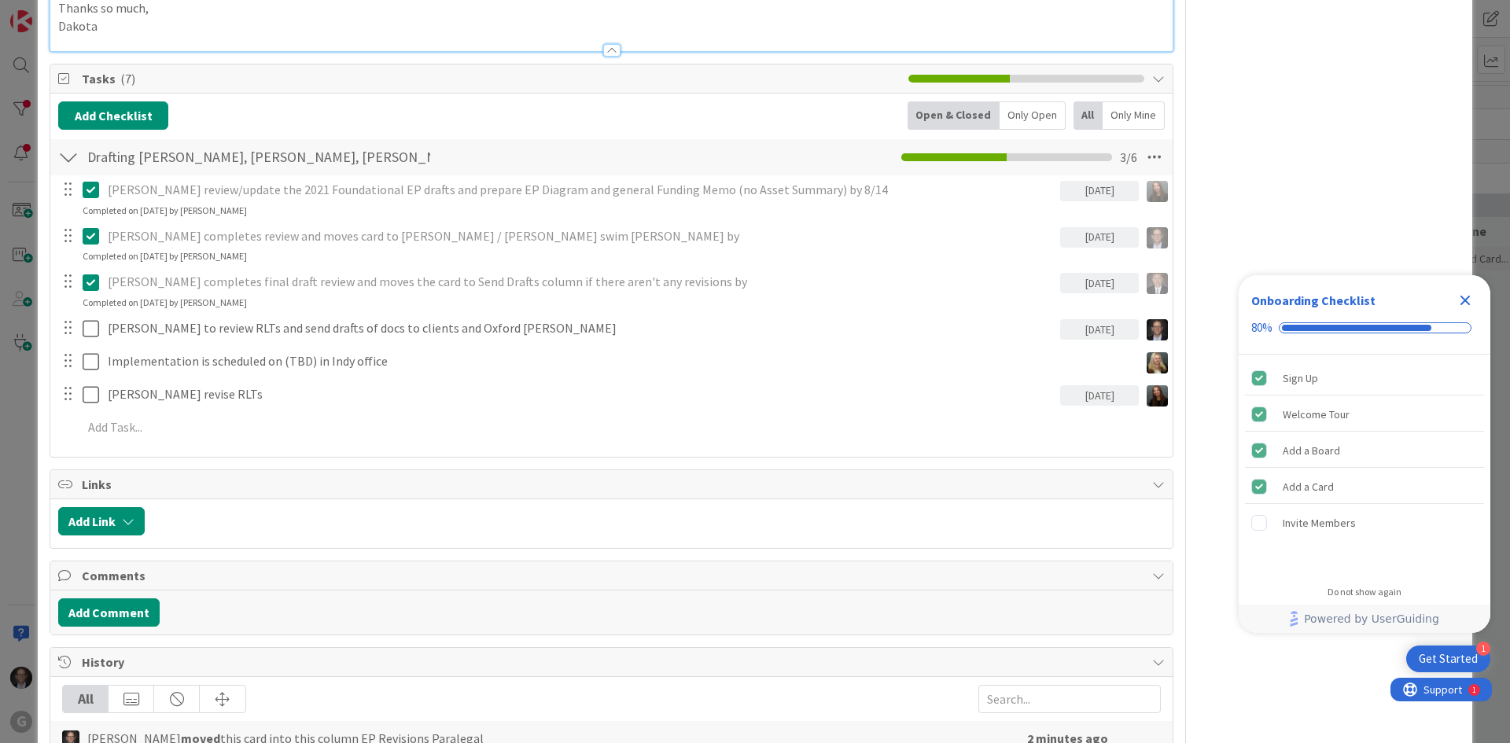
type textarea "x"
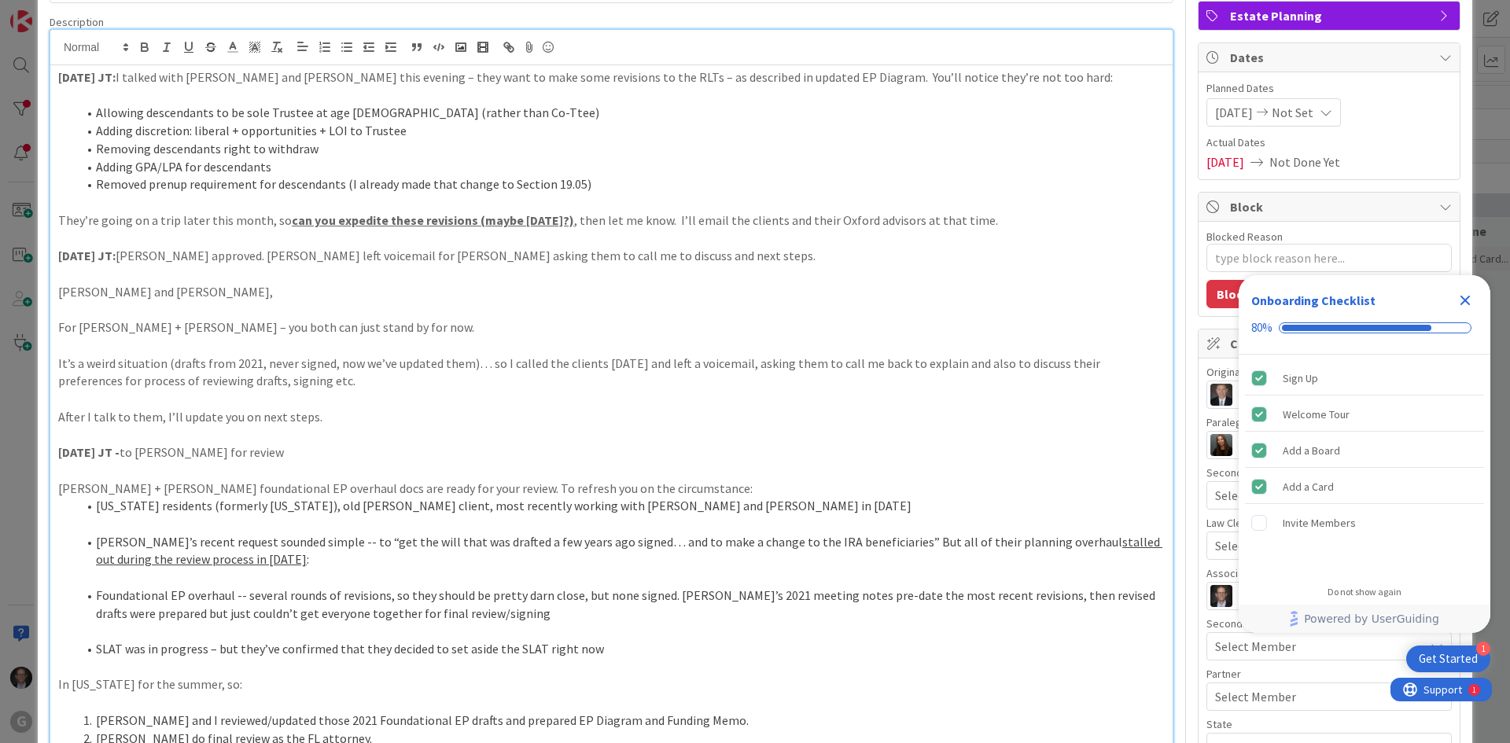
scroll to position [0, 0]
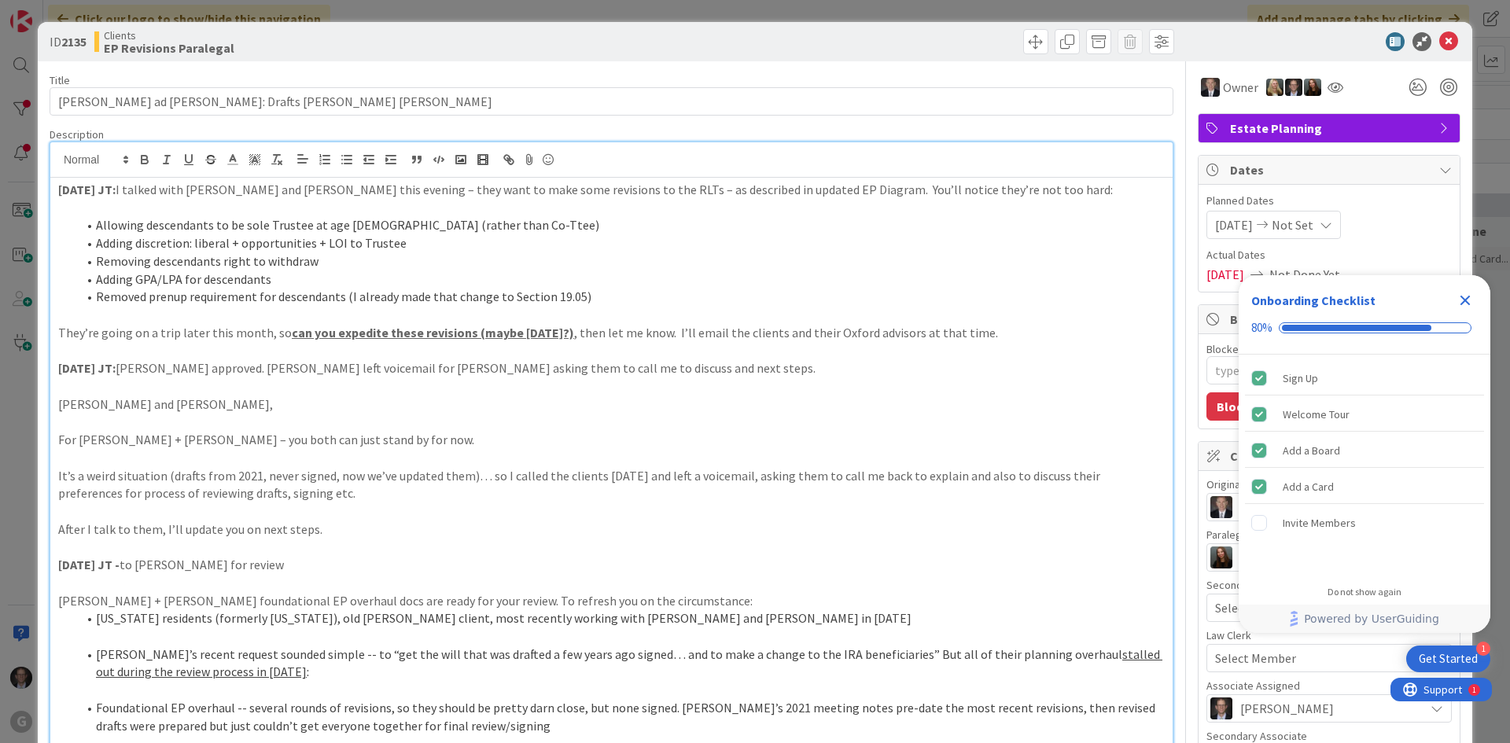
click at [1467, 294] on icon "Close Checklist" at bounding box center [1464, 300] width 19 height 19
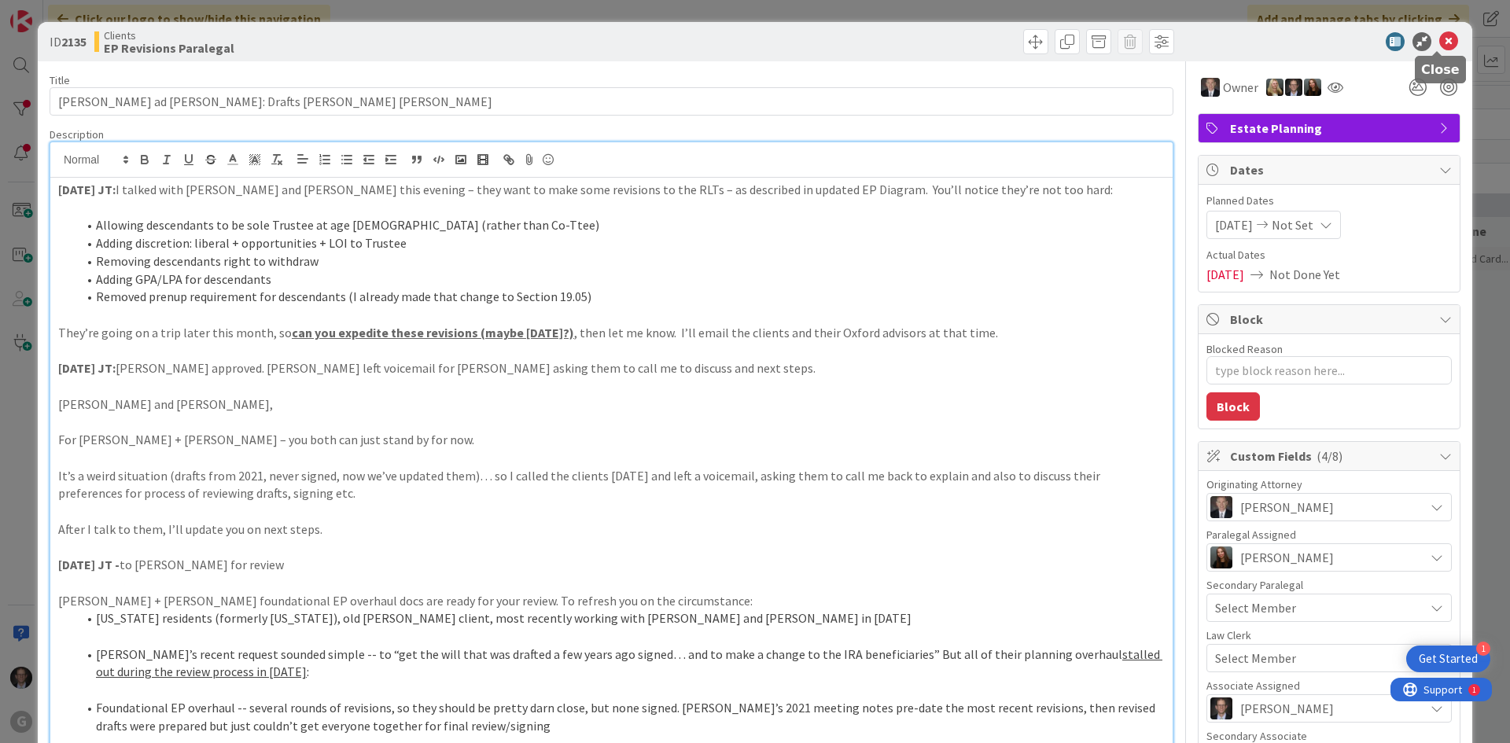
click at [1439, 37] on icon at bounding box center [1448, 41] width 19 height 19
